Goal: Check status: Check status

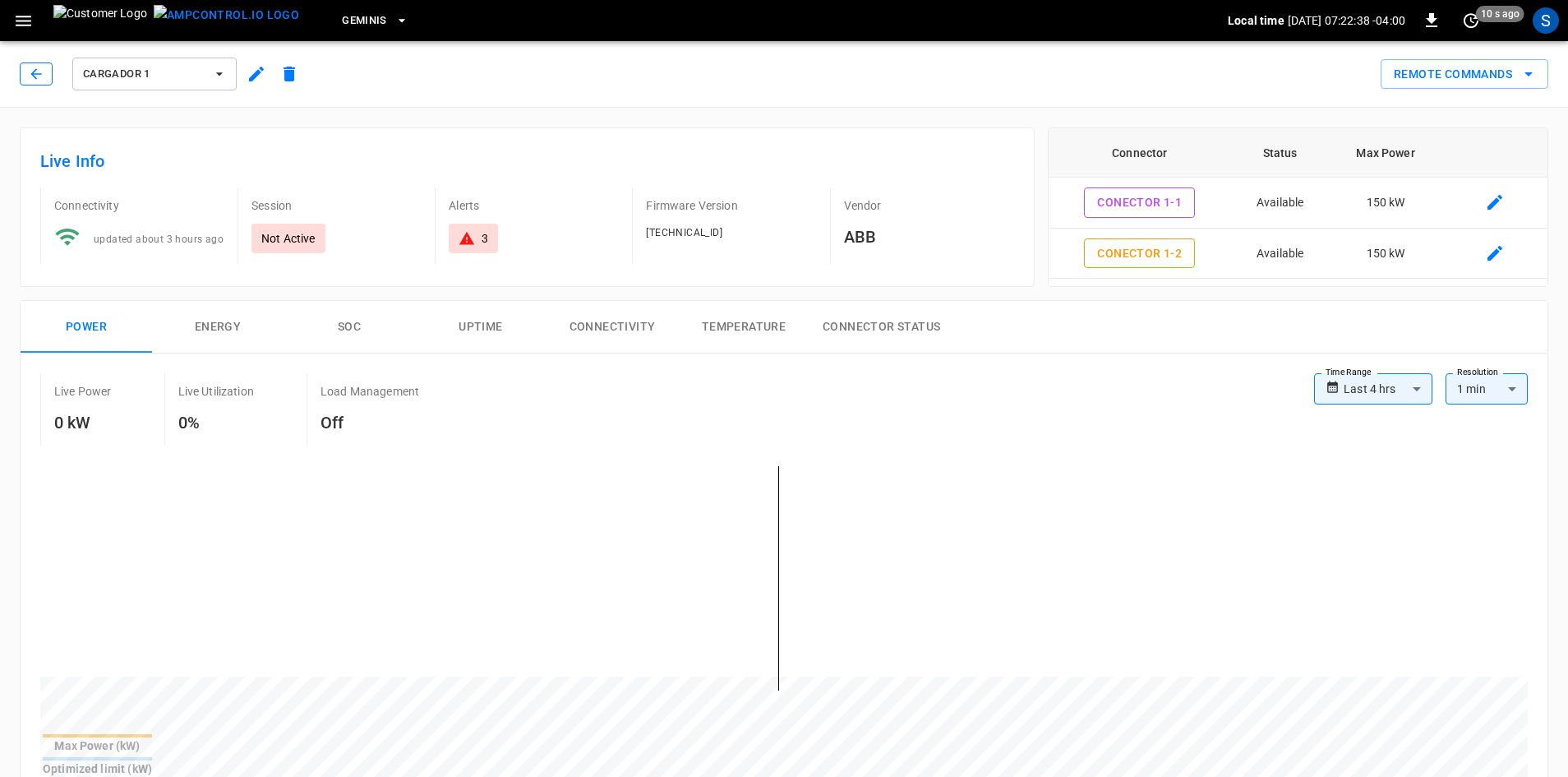
click at [29, 70] on icon "button" at bounding box center [36, 74] width 17 height 17
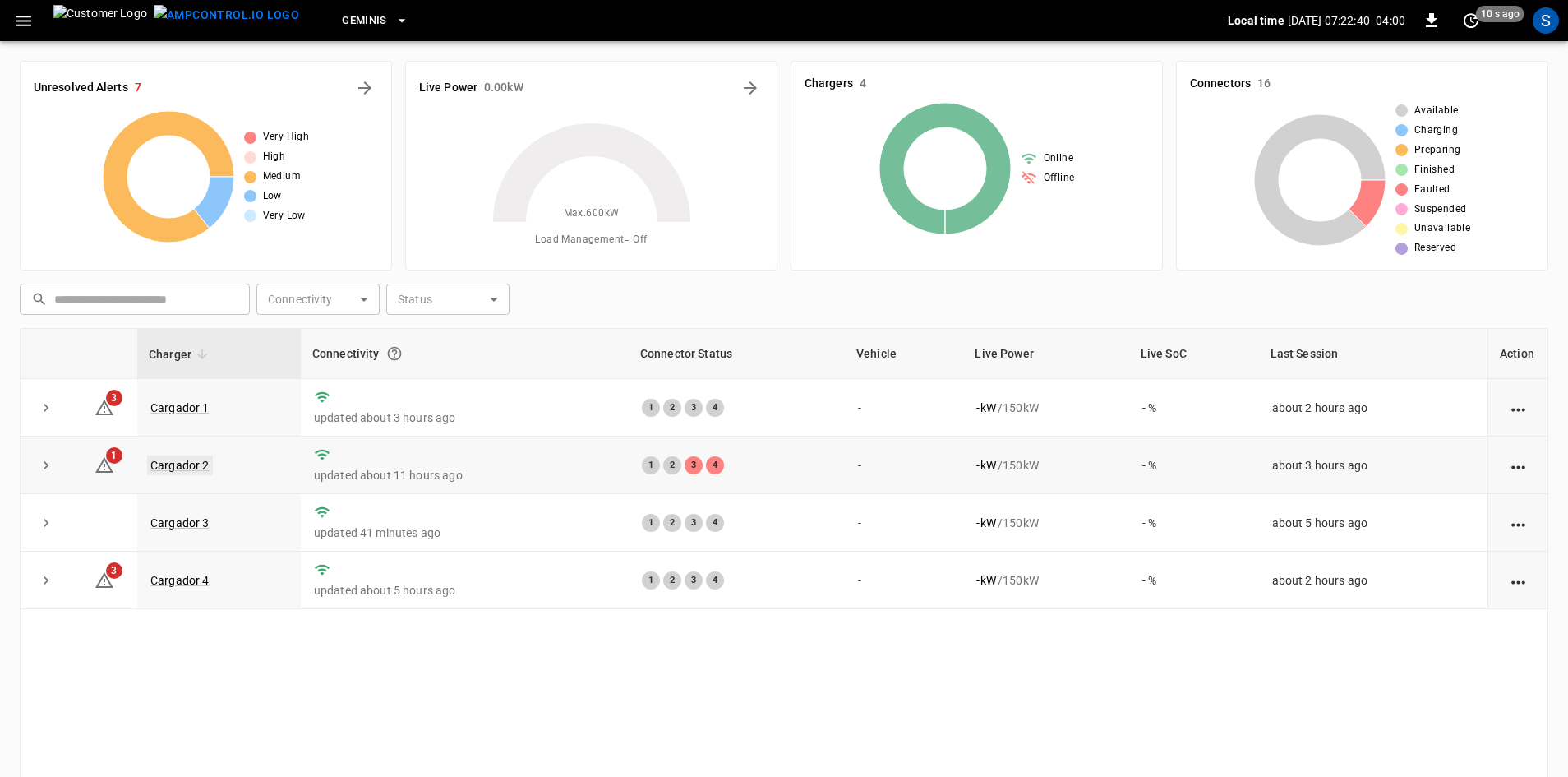
click at [192, 462] on link "Cargador 2" at bounding box center [180, 465] width 66 height 19
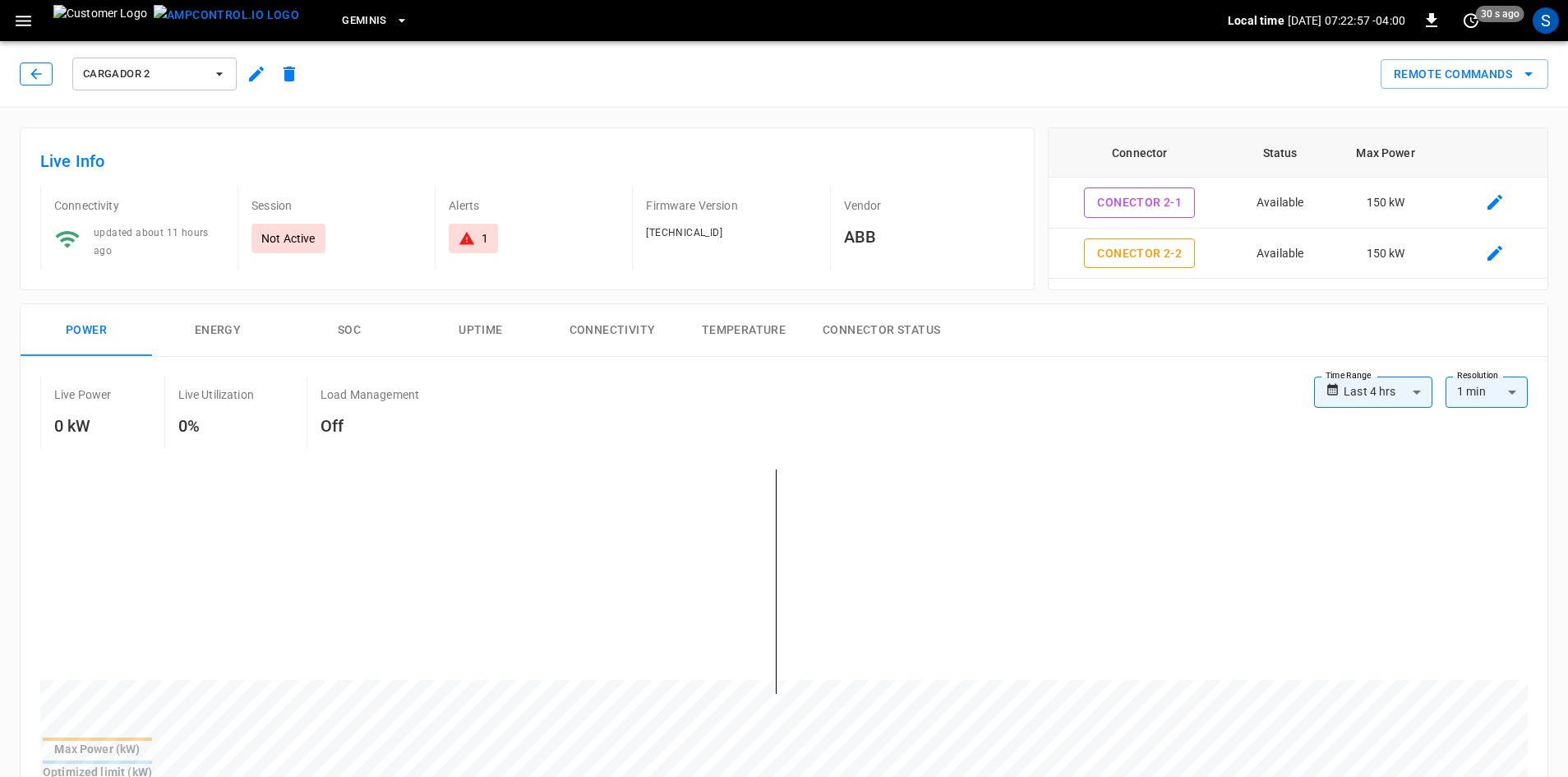
click at [35, 80] on icon "button" at bounding box center [36, 74] width 17 height 17
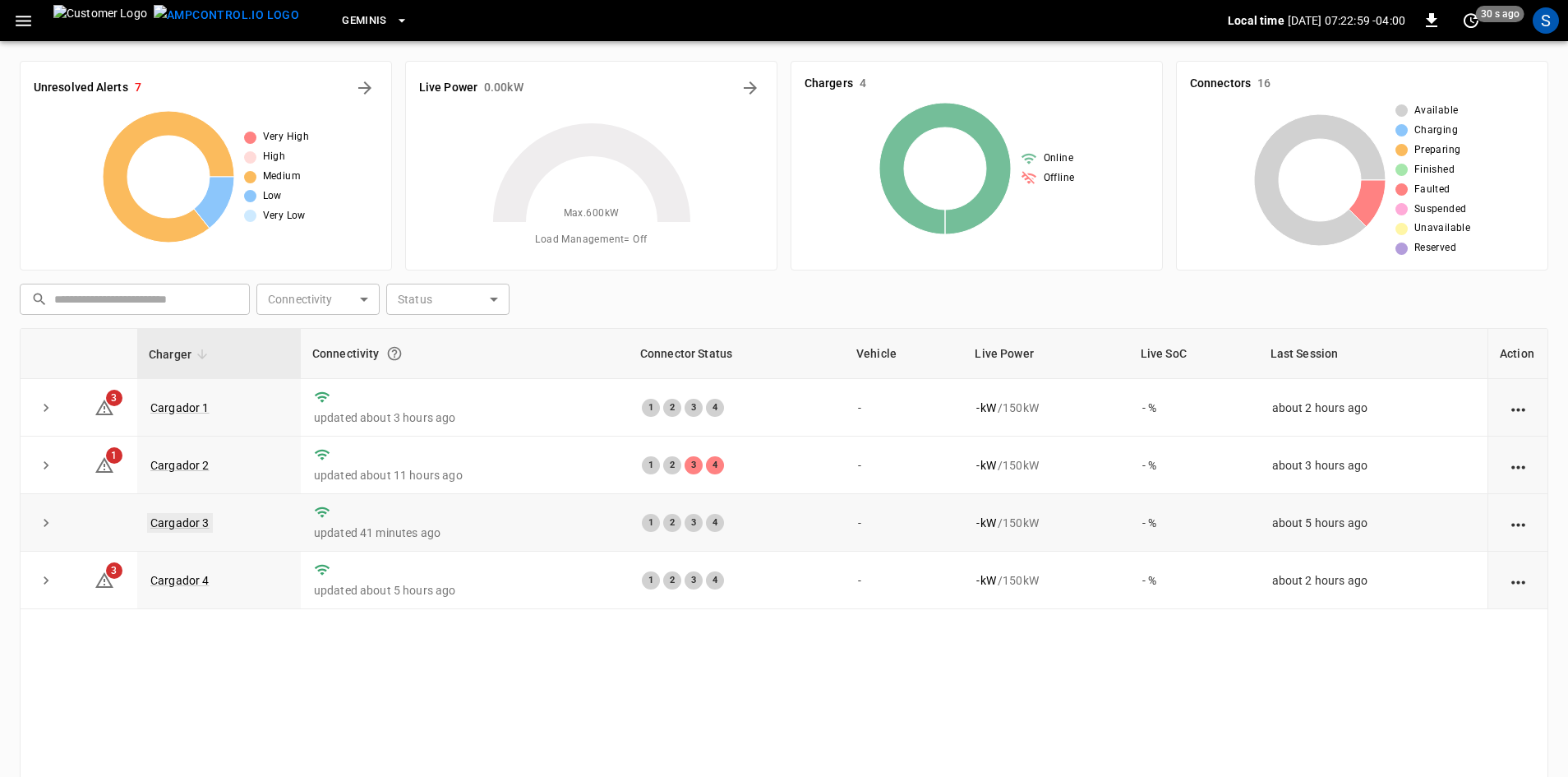
click at [205, 528] on link "Cargador 3" at bounding box center [180, 523] width 66 height 19
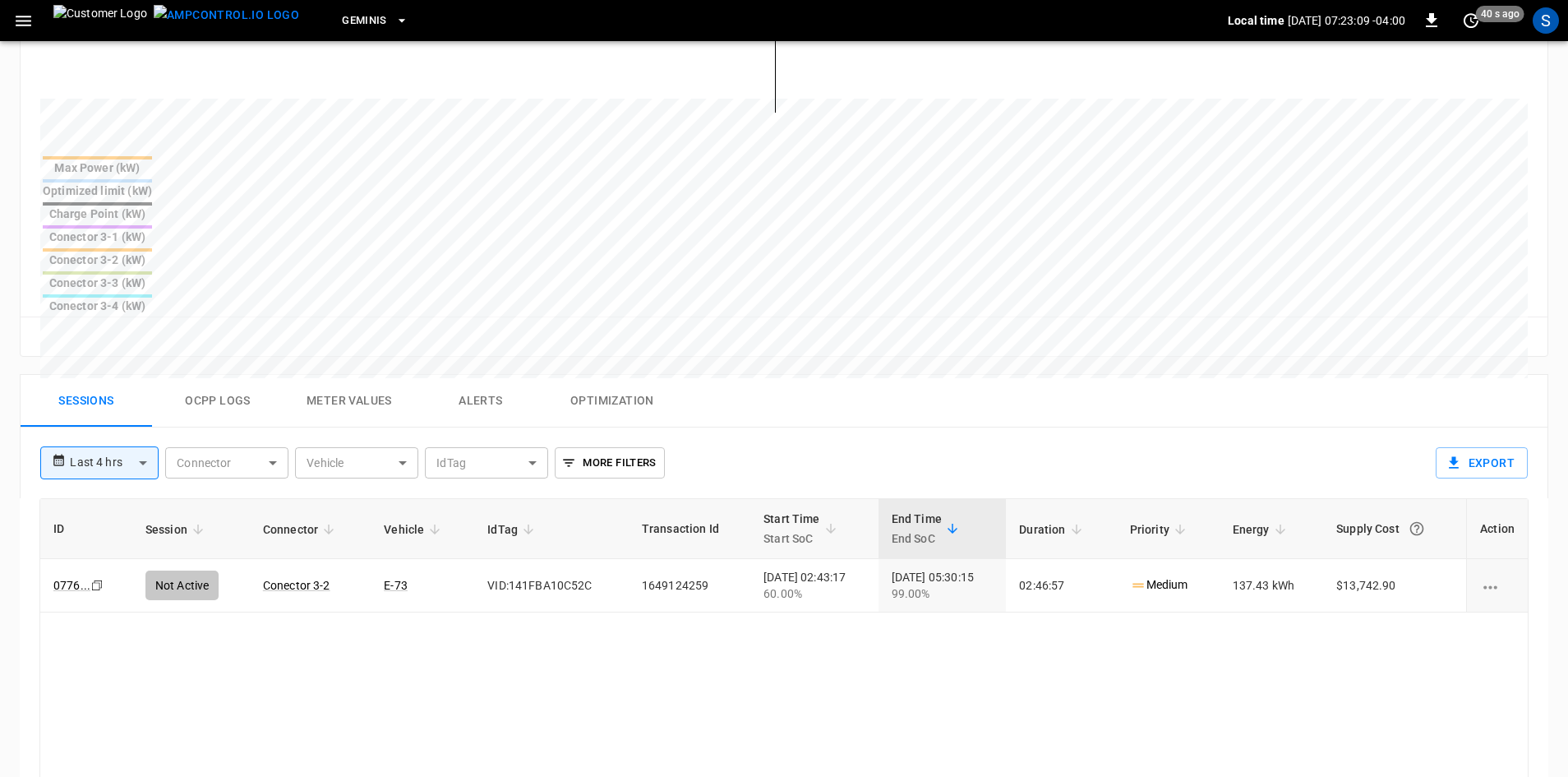
scroll to position [535, 0]
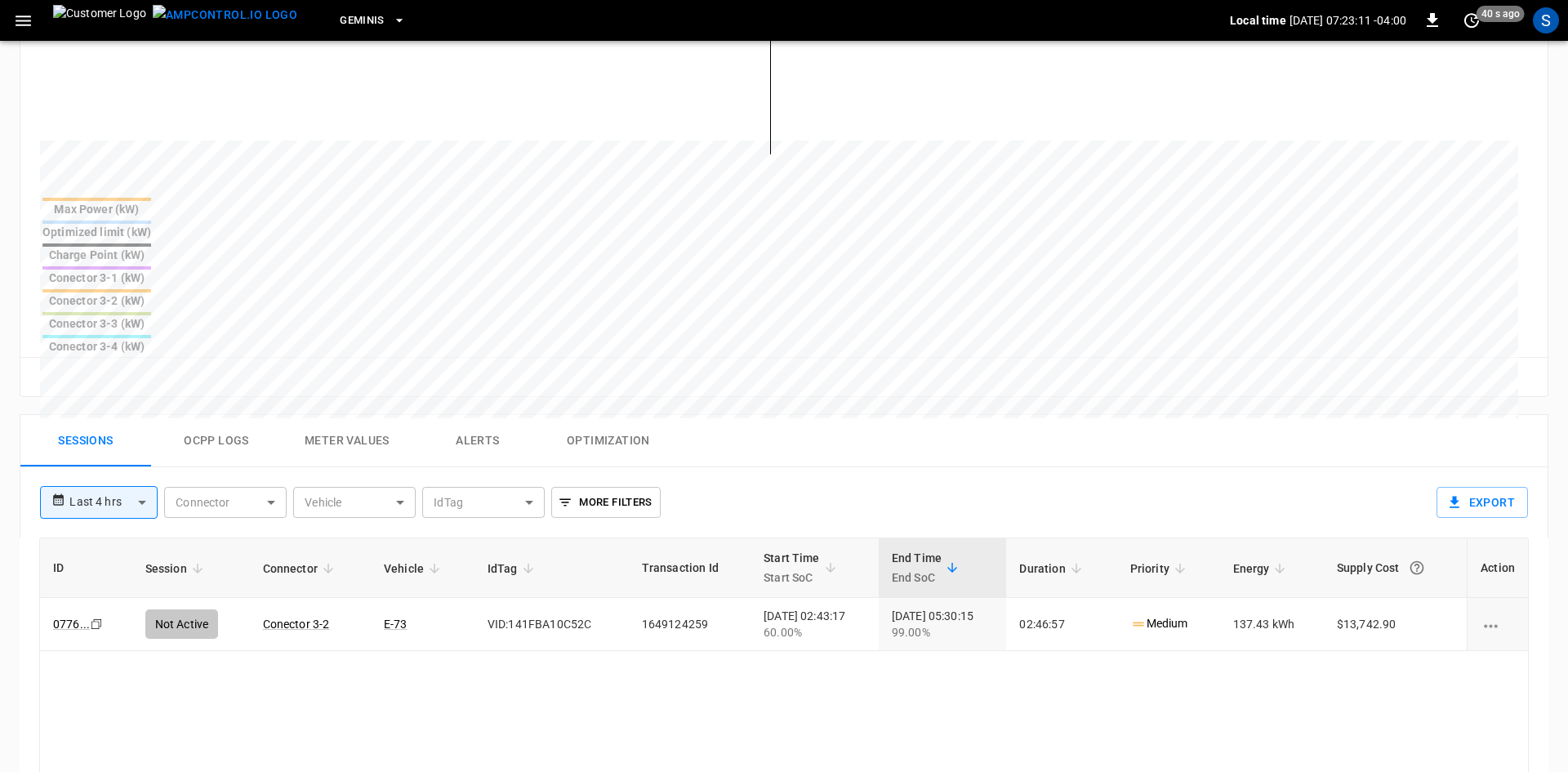
click at [129, 383] on body "**********" at bounding box center [784, 305] width 1568 height 1673
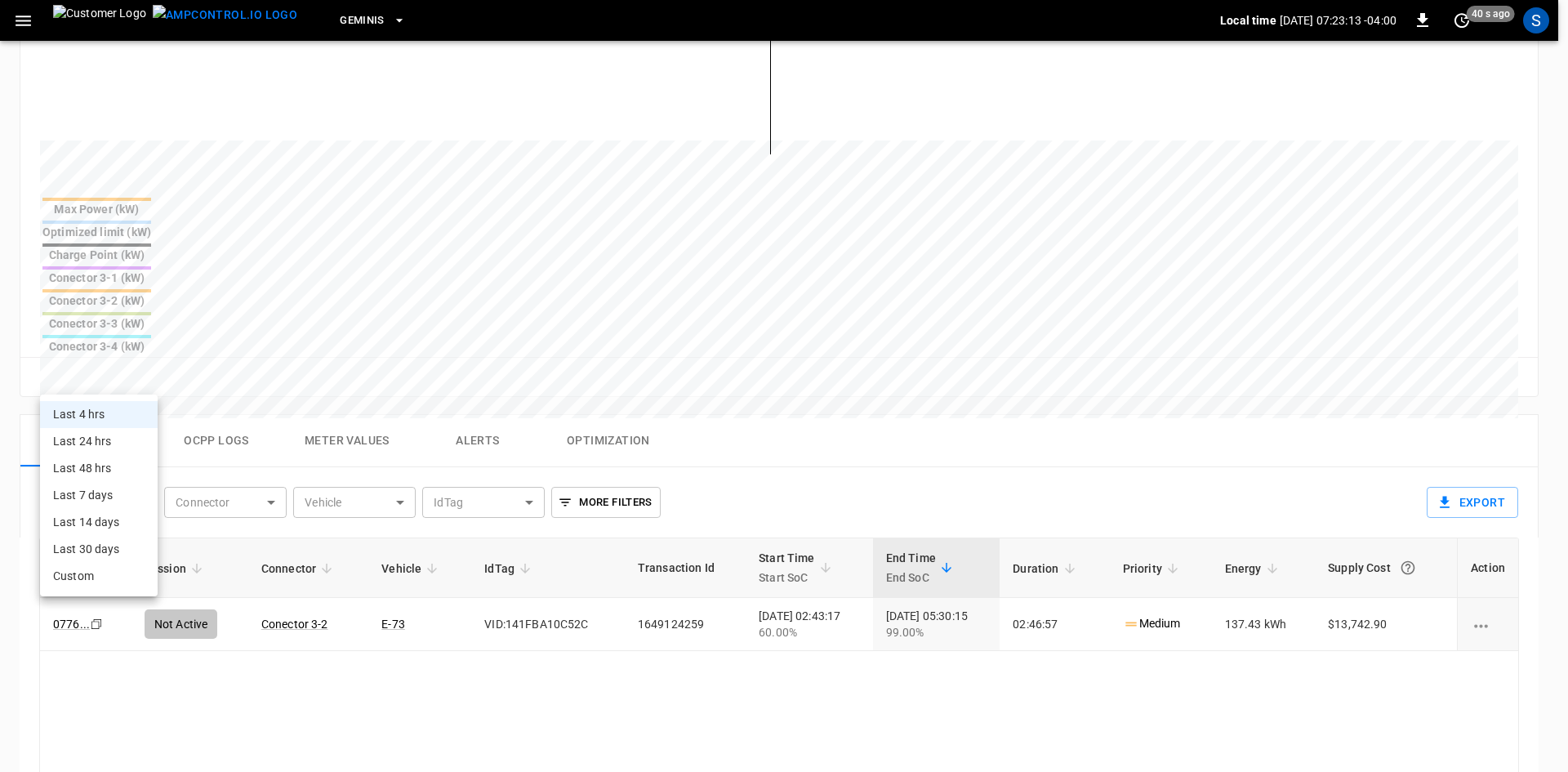
click at [104, 442] on li "Last 24 hrs" at bounding box center [99, 441] width 118 height 27
type input "**********"
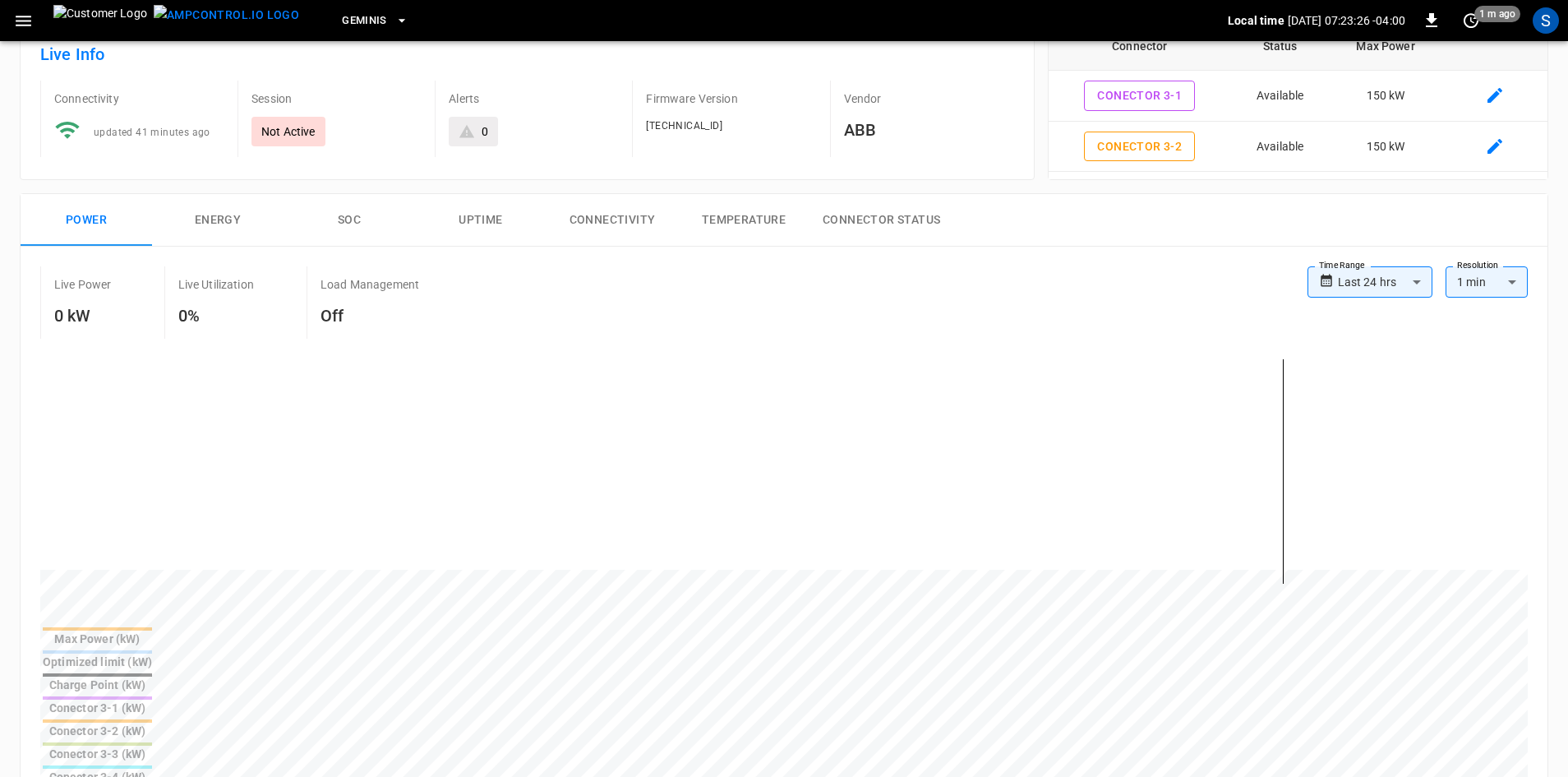
scroll to position [0, 0]
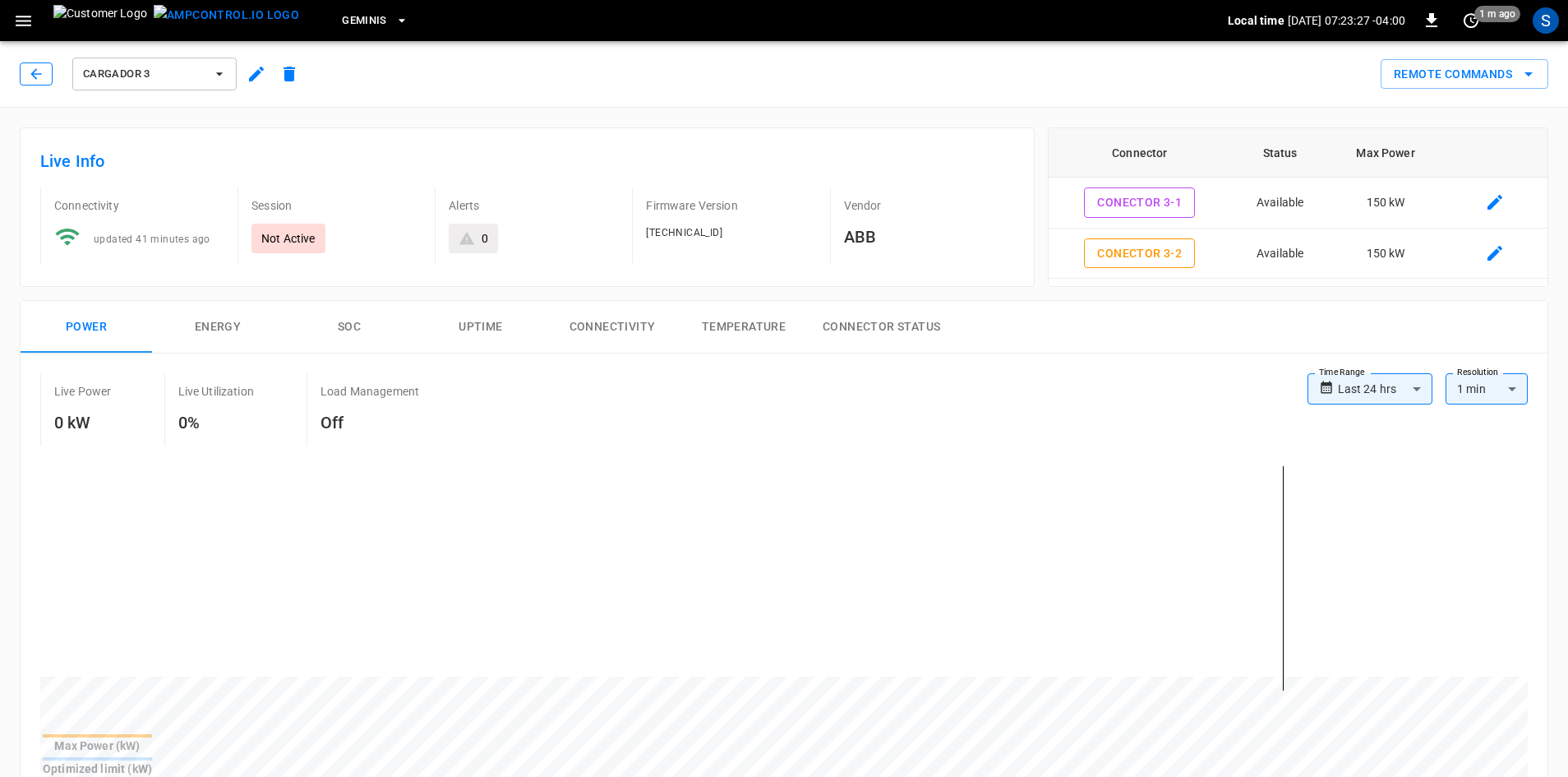
click at [25, 76] on button "button" at bounding box center [36, 74] width 33 height 23
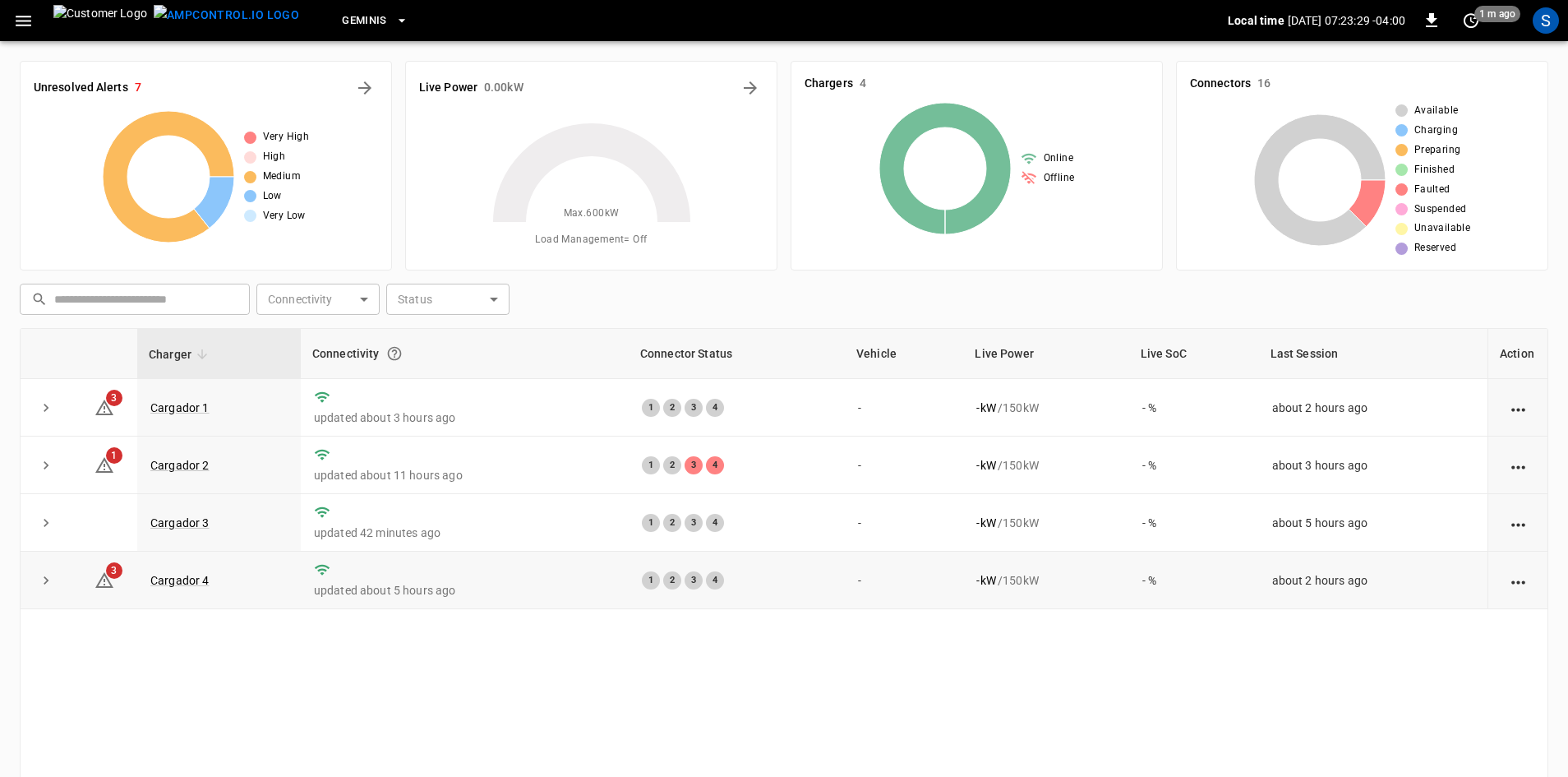
click at [191, 589] on td "Cargador 4" at bounding box center [219, 579] width 164 height 57
click at [192, 586] on link "Cargador 4" at bounding box center [180, 580] width 66 height 19
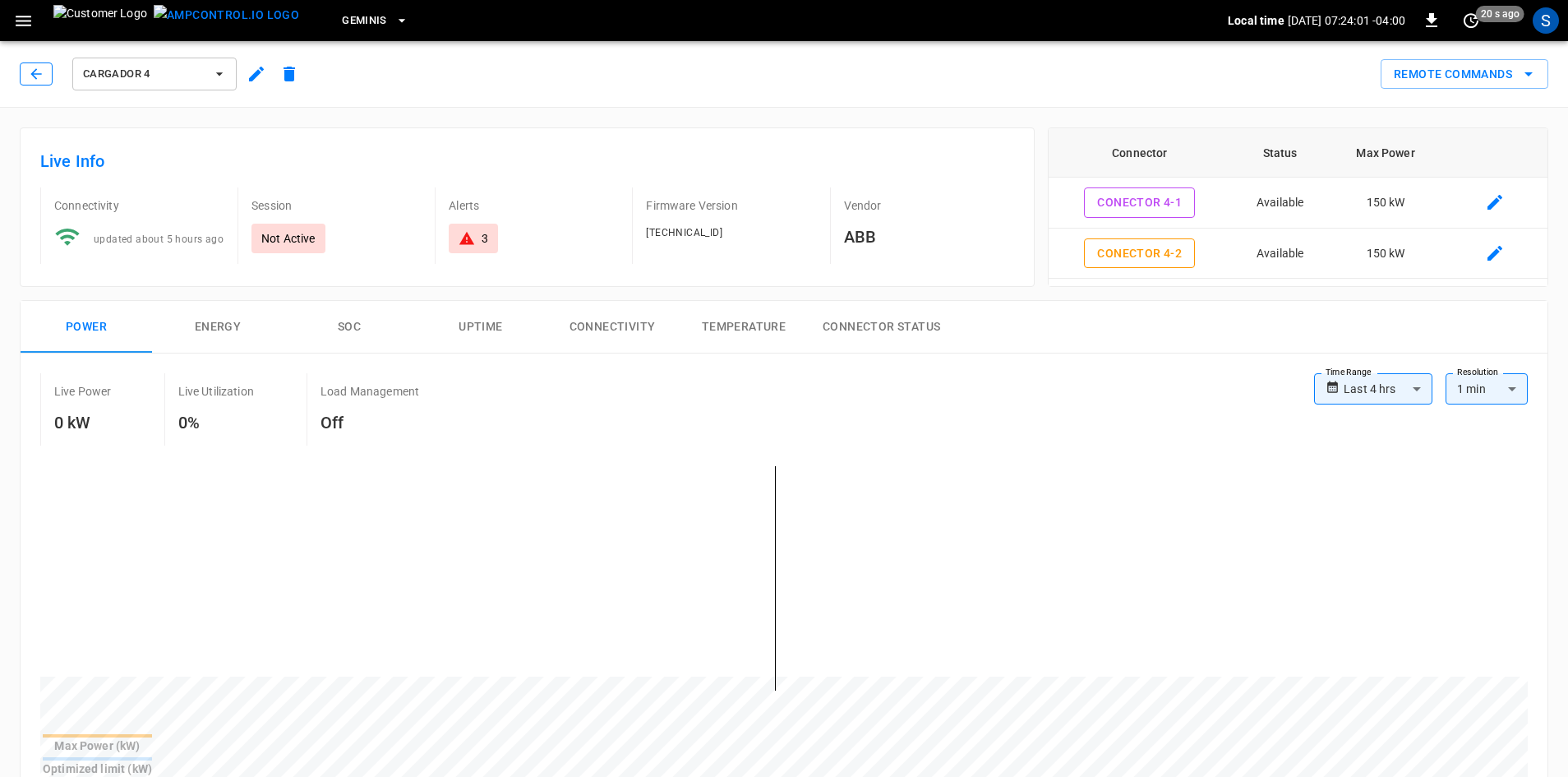
click at [41, 82] on button "button" at bounding box center [36, 74] width 33 height 23
